Goal: Task Accomplishment & Management: Manage account settings

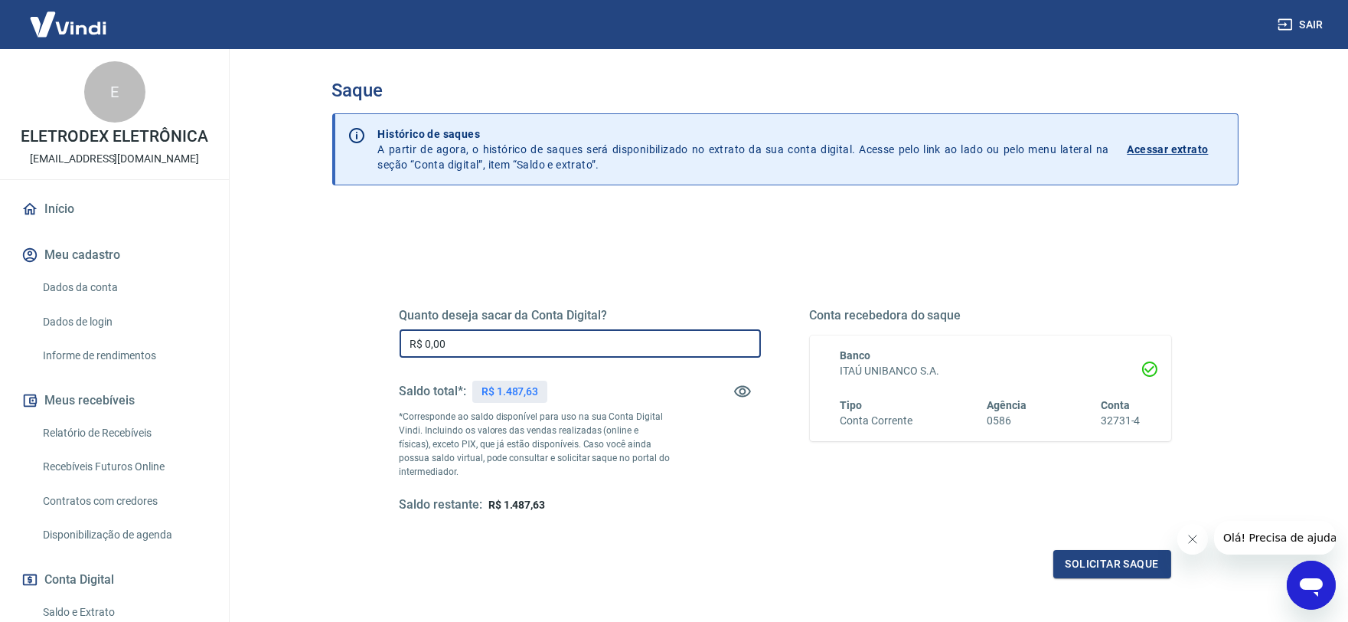
click at [478, 352] on input "R$ 0,00" at bounding box center [580, 343] width 361 height 28
type input "R$ 1.487,63"
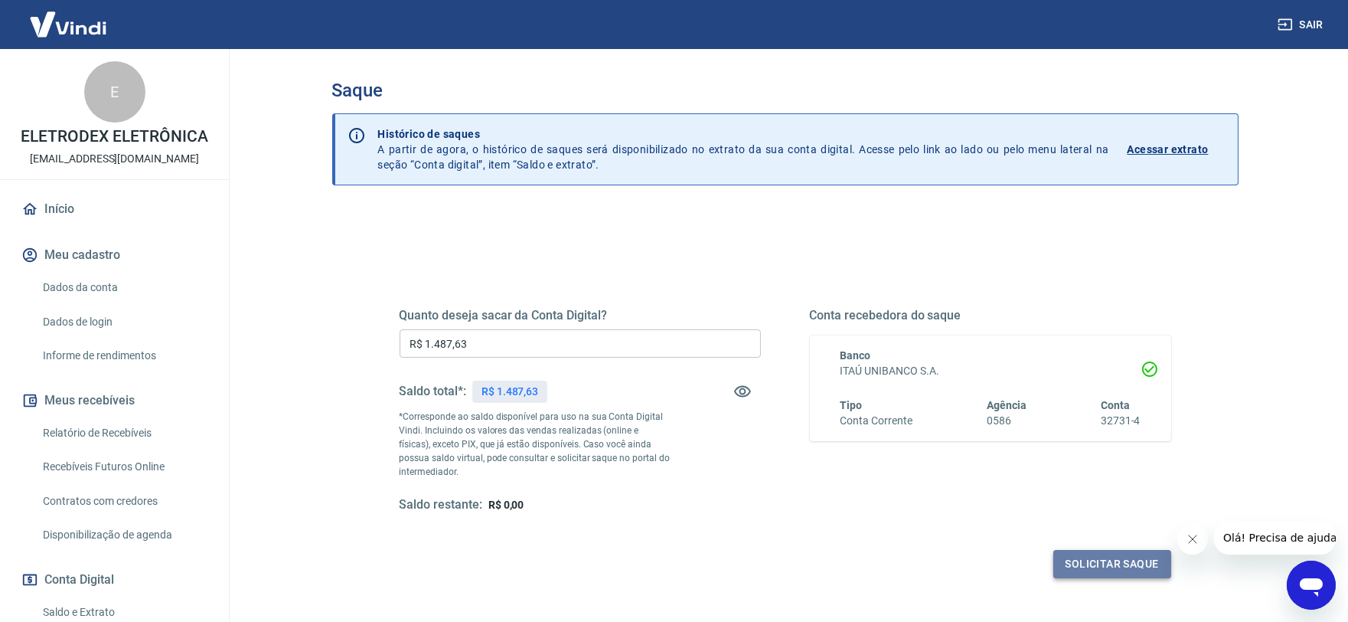
click at [1148, 560] on button "Solicitar saque" at bounding box center [1113, 564] width 118 height 28
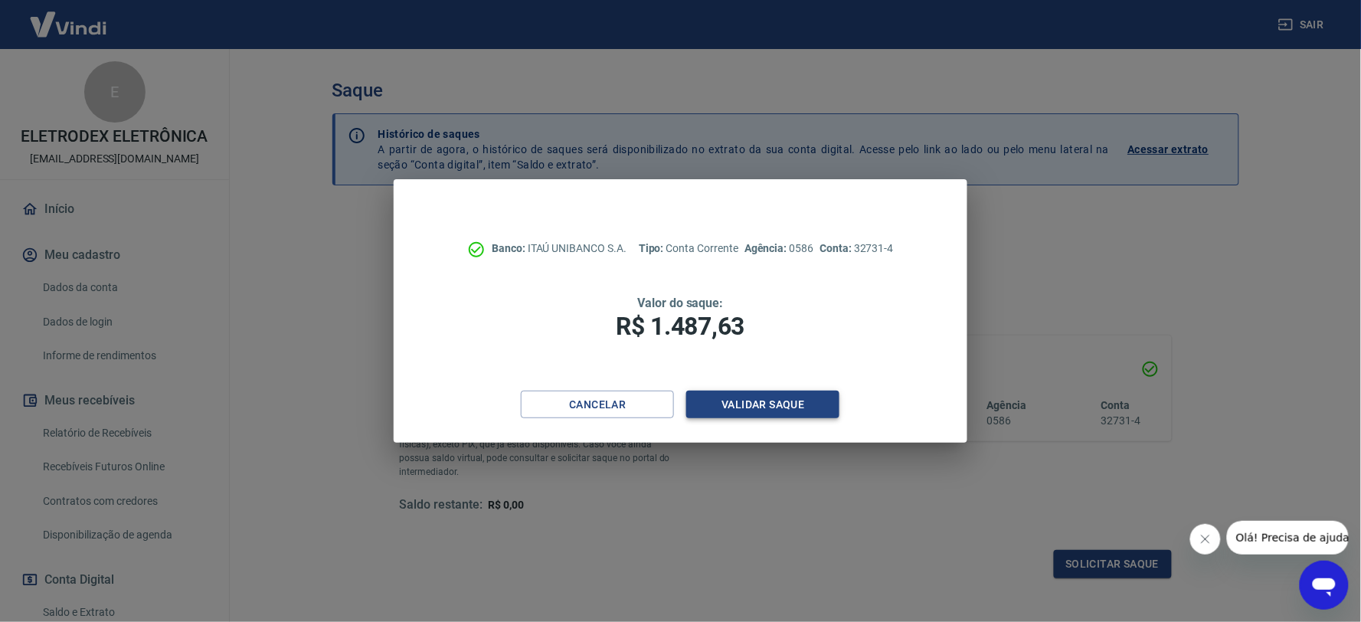
click at [716, 404] on button "Validar saque" at bounding box center [762, 404] width 153 height 28
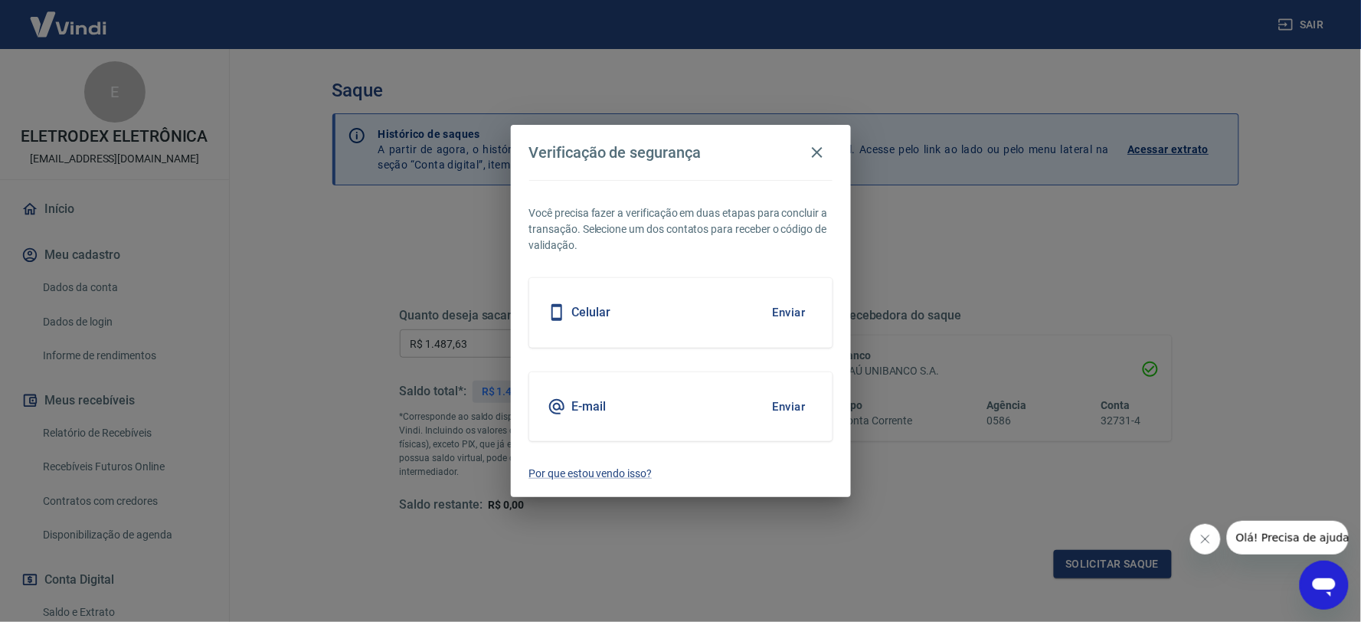
click at [779, 403] on button "Enviar" at bounding box center [789, 406] width 50 height 32
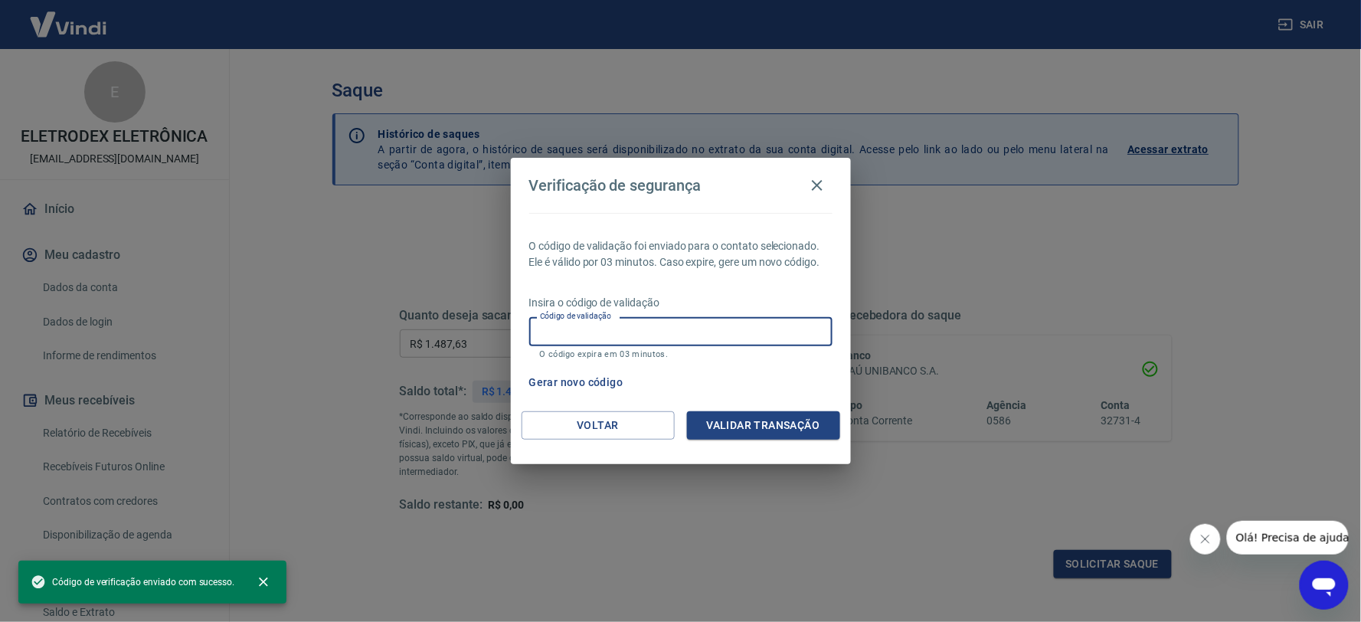
click at [610, 320] on div "Código de validação Código de validação O código expira em 03 minutos." at bounding box center [680, 337] width 303 height 41
paste input "419313"
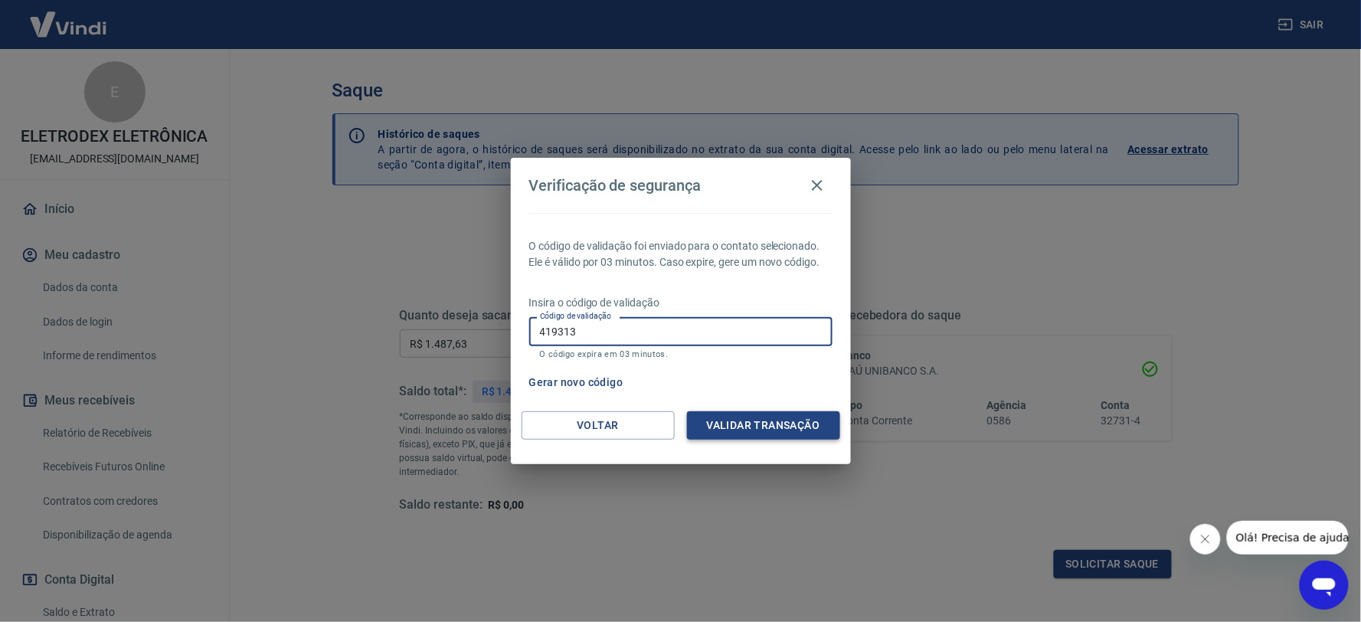
type input "419313"
click at [739, 418] on button "Validar transação" at bounding box center [763, 425] width 153 height 28
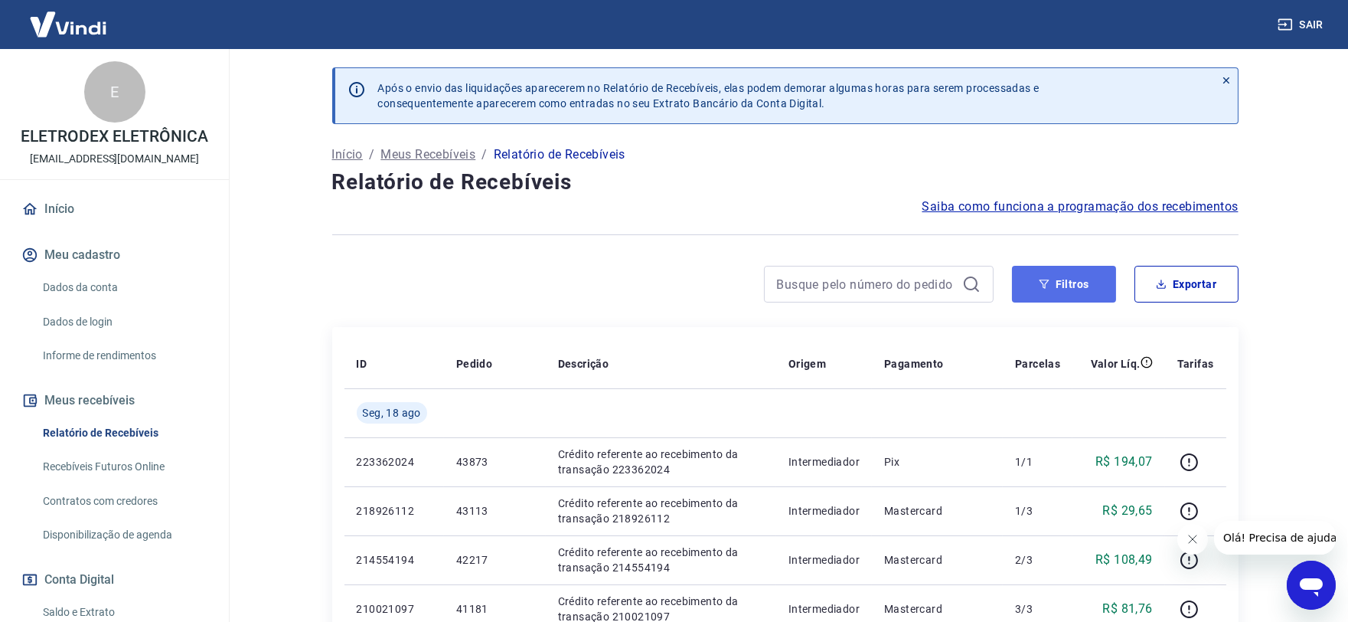
click at [1100, 292] on button "Filtros" at bounding box center [1064, 284] width 104 height 37
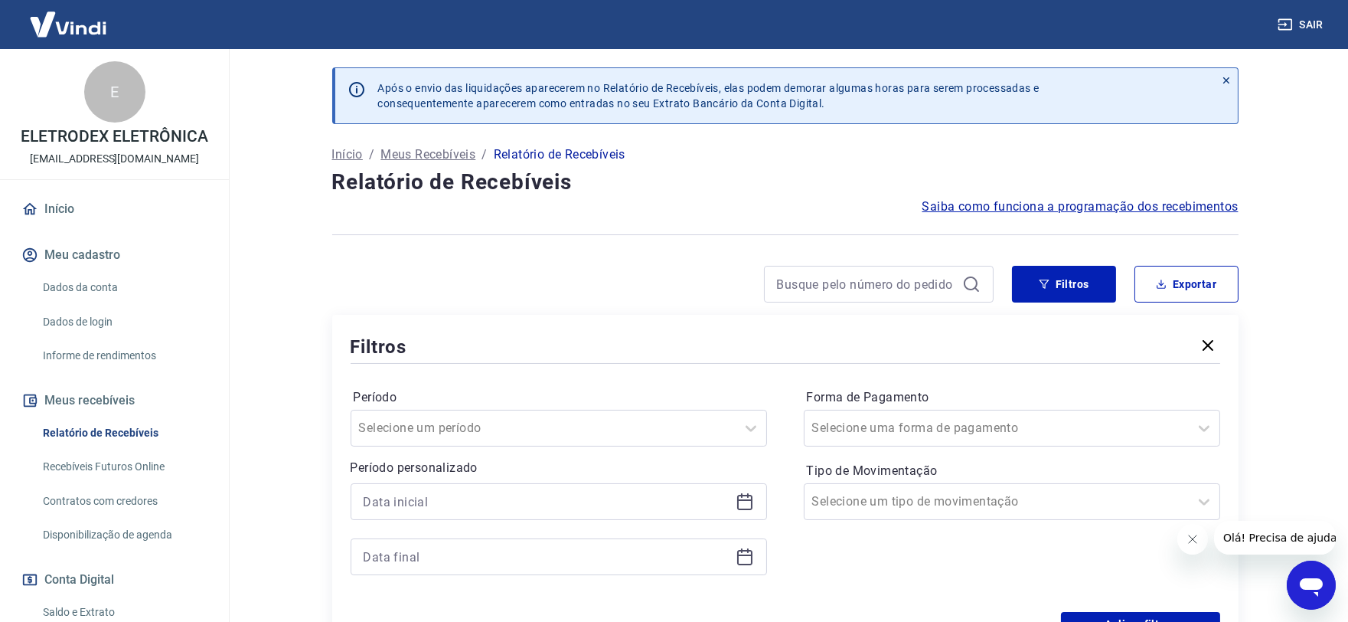
click at [737, 498] on icon at bounding box center [744, 502] width 15 height 15
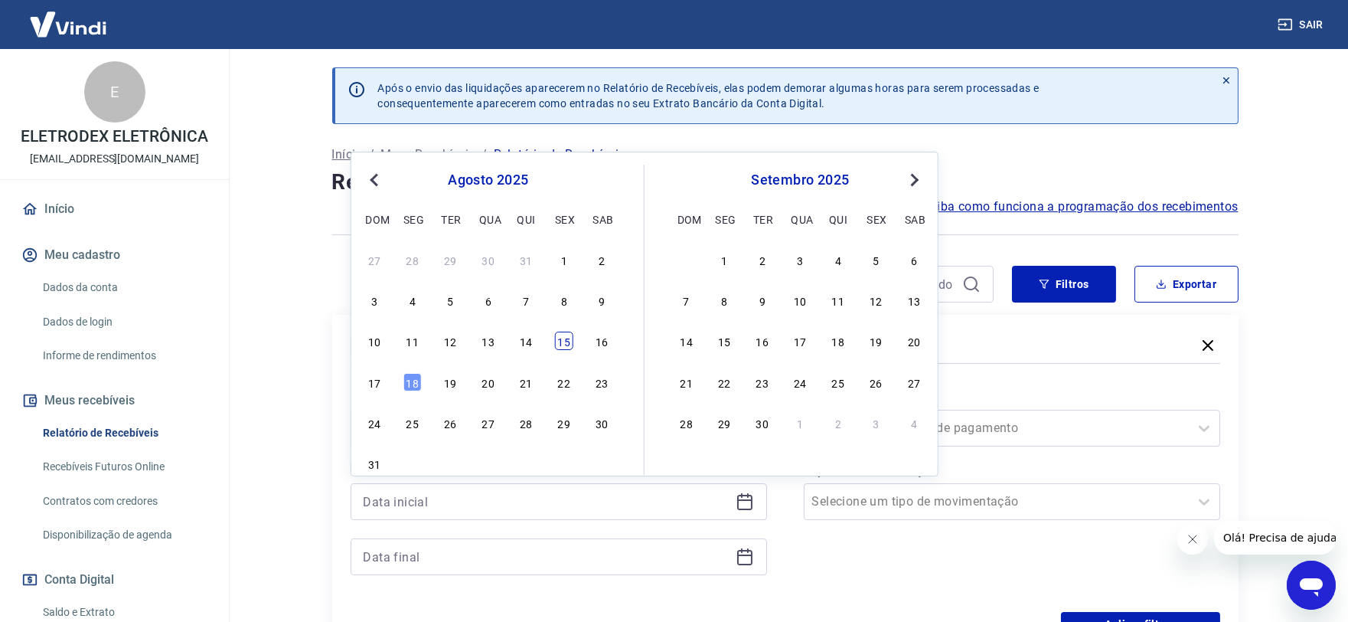
click at [564, 338] on div "15" at bounding box center [564, 341] width 18 height 18
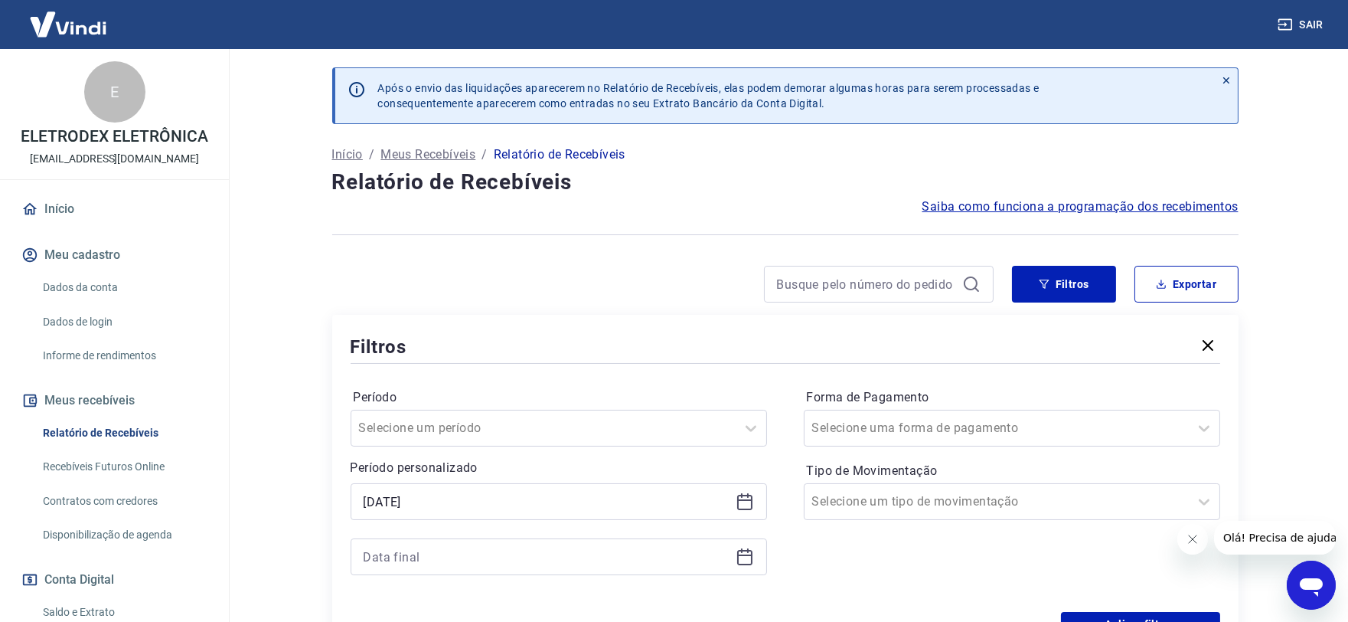
type input "[DATE]"
click at [746, 559] on icon at bounding box center [745, 556] width 18 height 18
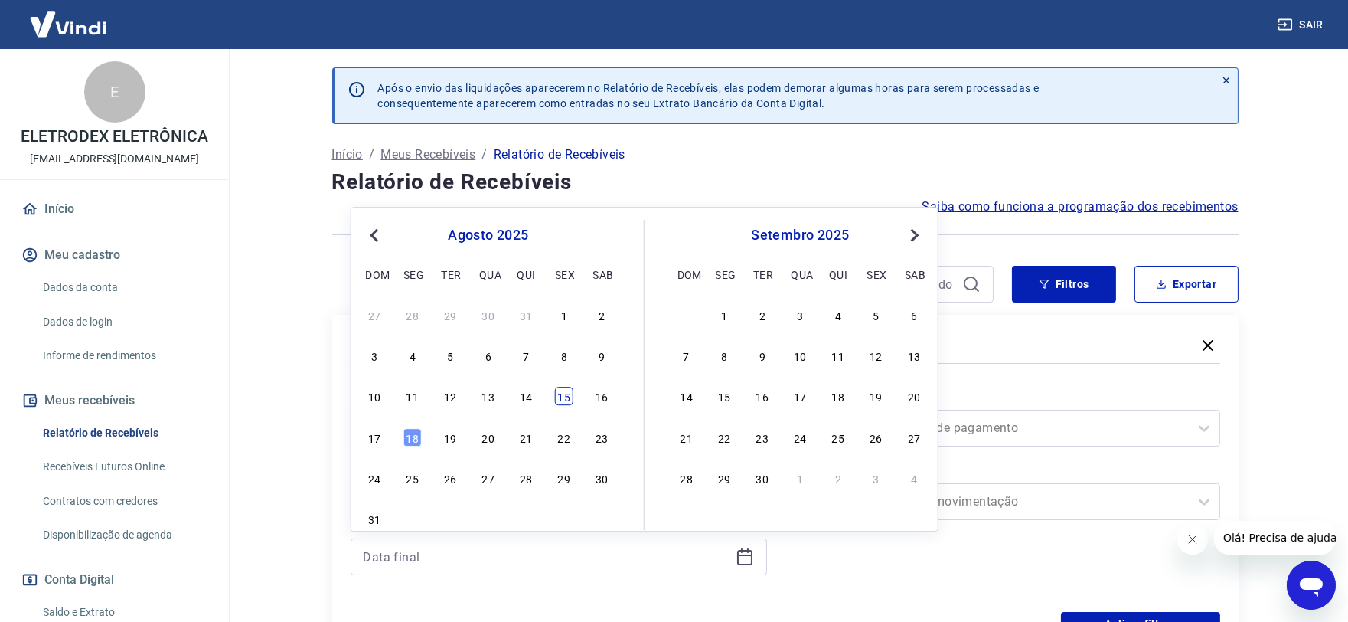
click at [564, 398] on div "15" at bounding box center [564, 396] width 18 height 18
type input "[DATE]"
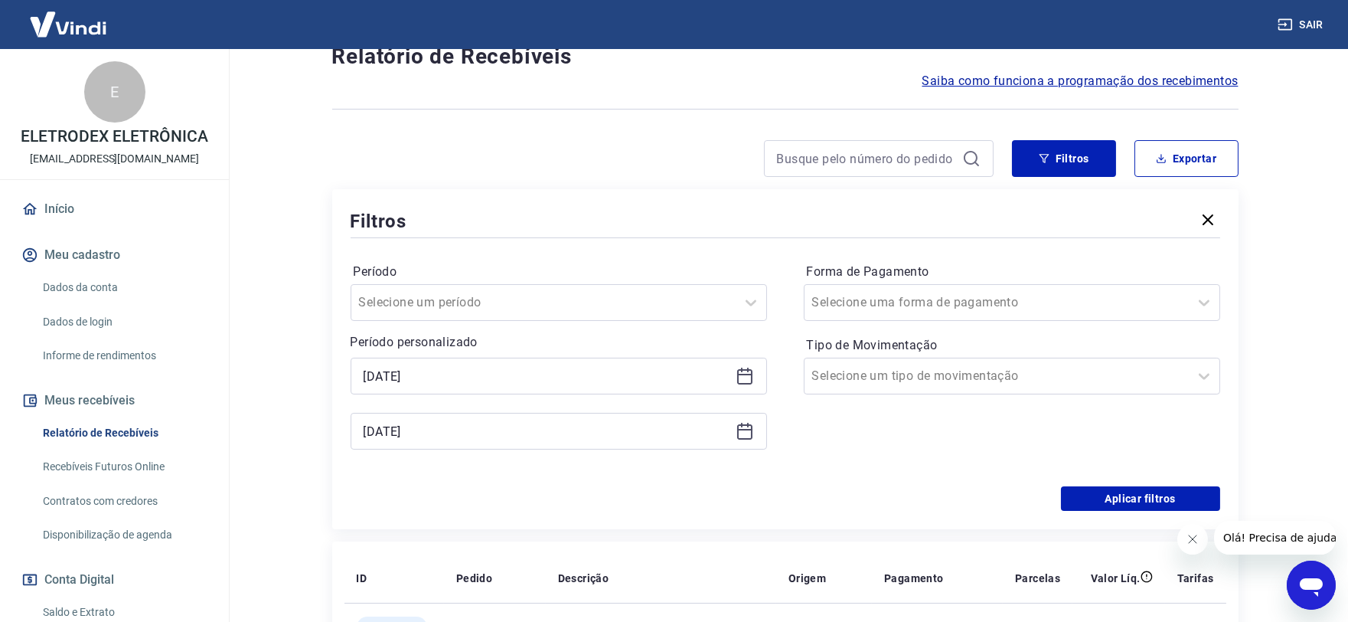
scroll to position [170, 0]
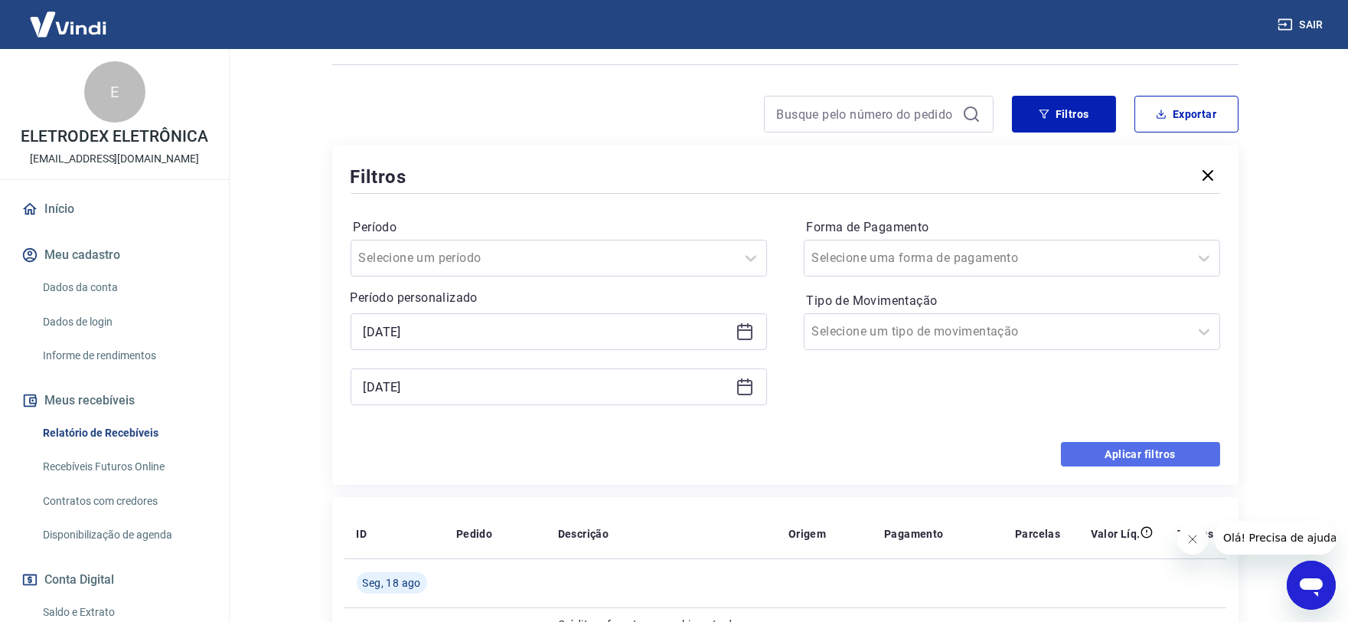
click at [1112, 460] on button "Aplicar filtros" at bounding box center [1140, 454] width 159 height 25
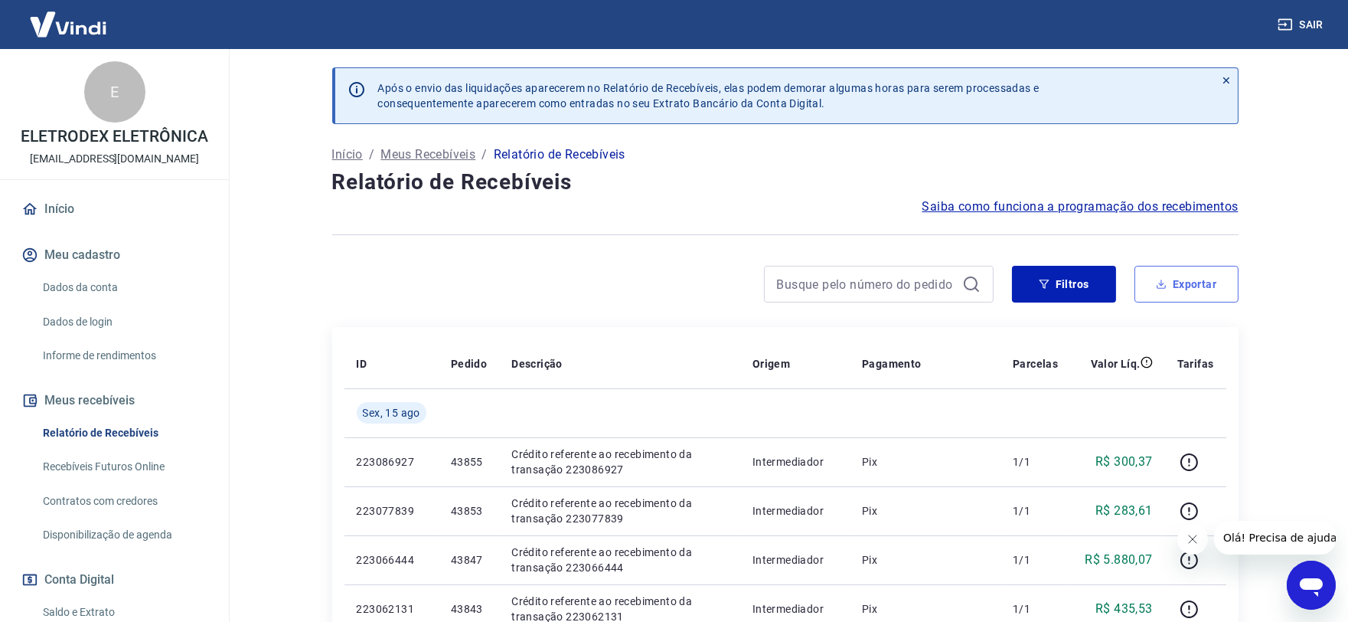
click at [1168, 278] on button "Exportar" at bounding box center [1187, 284] width 104 height 37
type input "[DATE]"
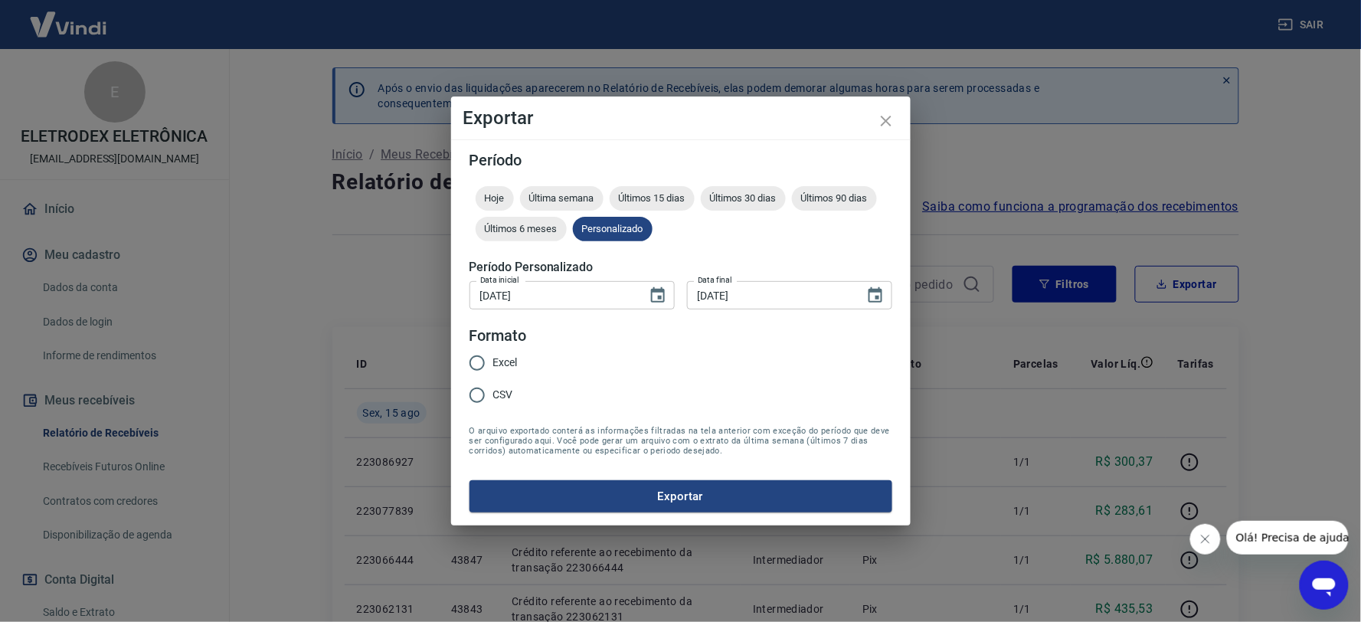
click at [501, 370] on span "Excel" at bounding box center [505, 363] width 25 height 16
click at [493, 370] on input "Excel" at bounding box center [477, 363] width 32 height 32
radio input "true"
click at [570, 483] on button "Exportar" at bounding box center [680, 496] width 423 height 32
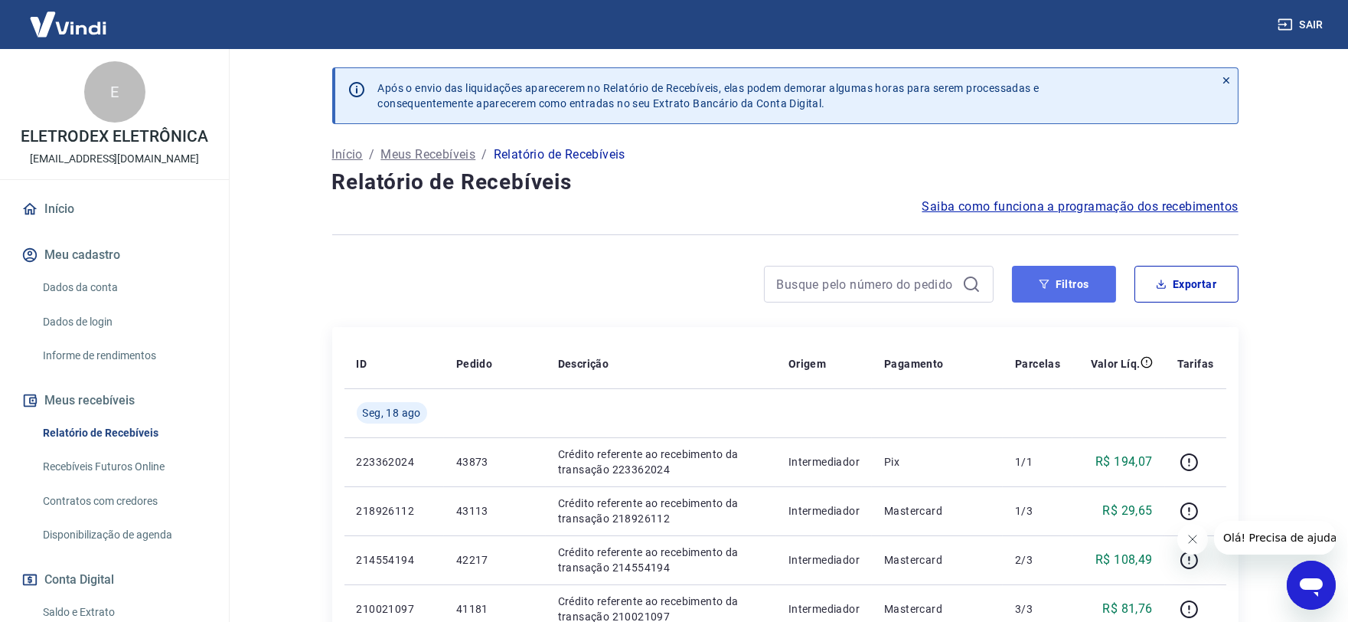
click at [1090, 284] on button "Filtros" at bounding box center [1064, 284] width 104 height 37
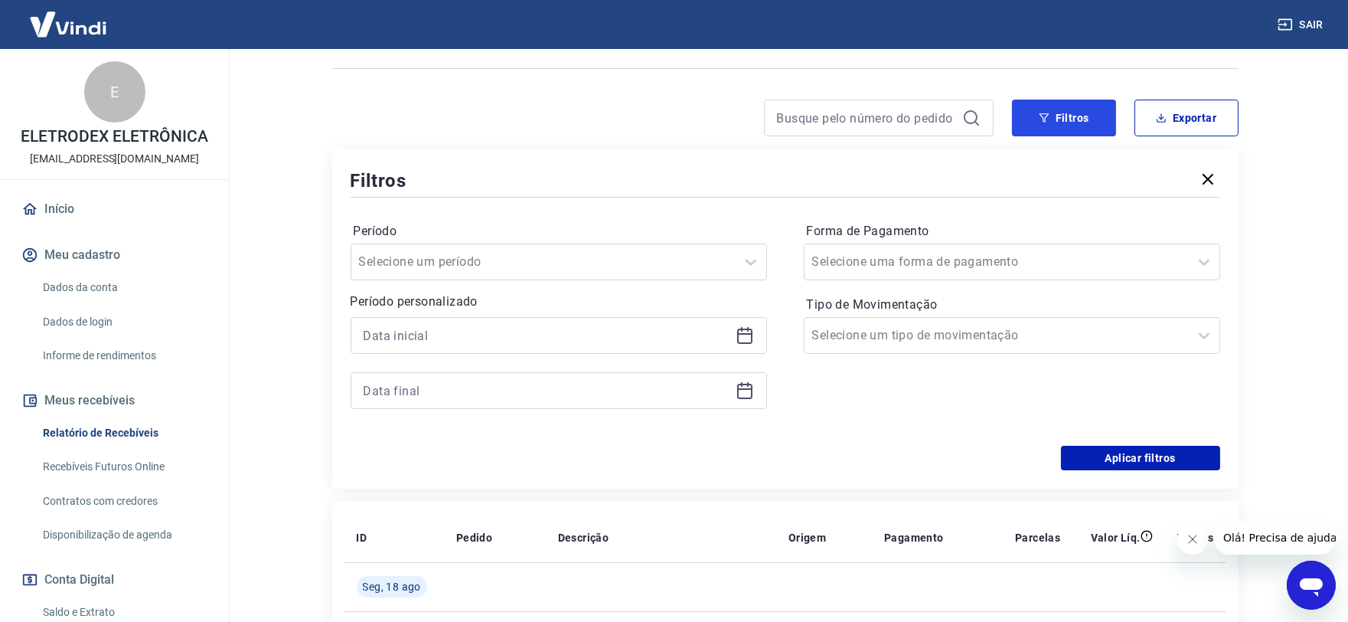
scroll to position [170, 0]
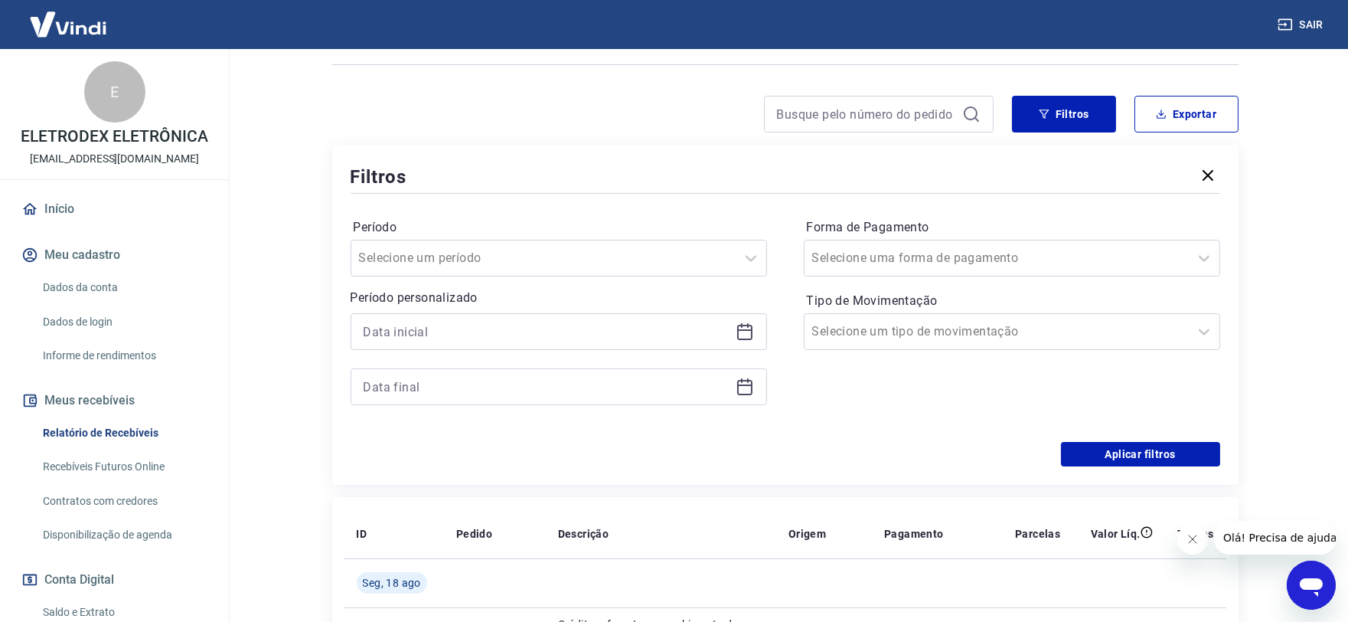
click at [743, 332] on icon at bounding box center [745, 331] width 18 height 18
